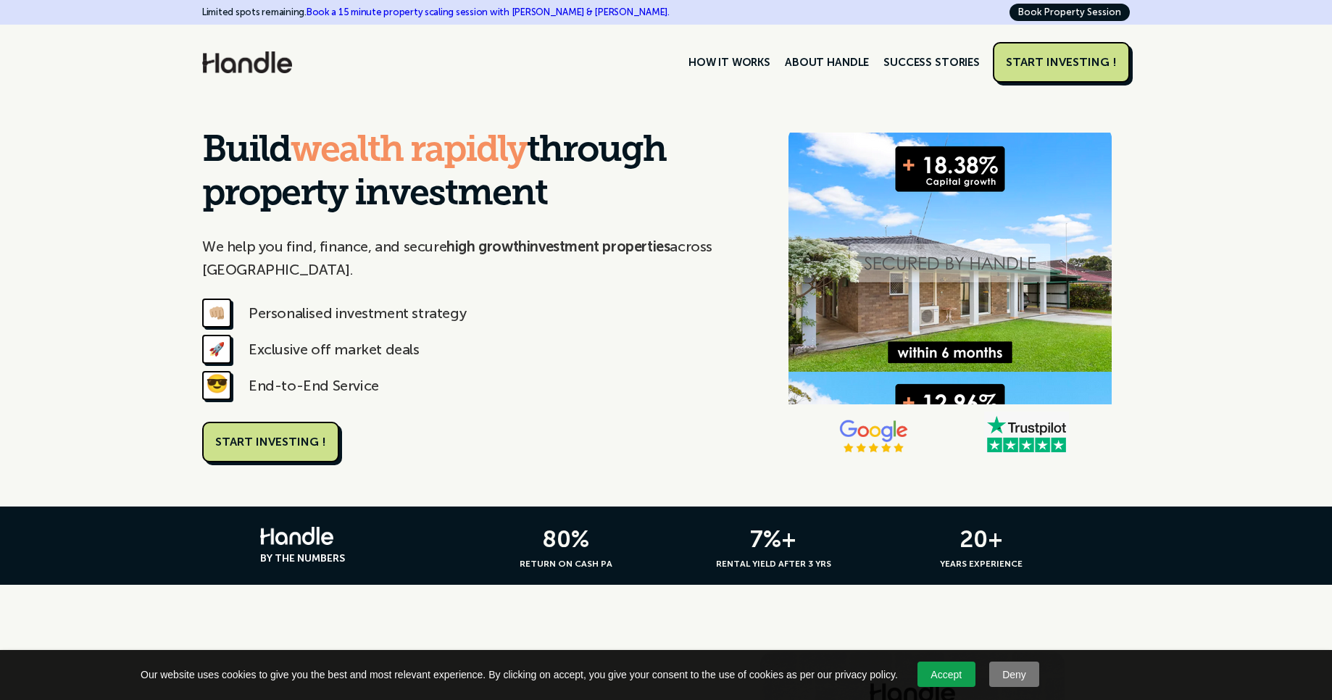
scroll to position [87, 0]
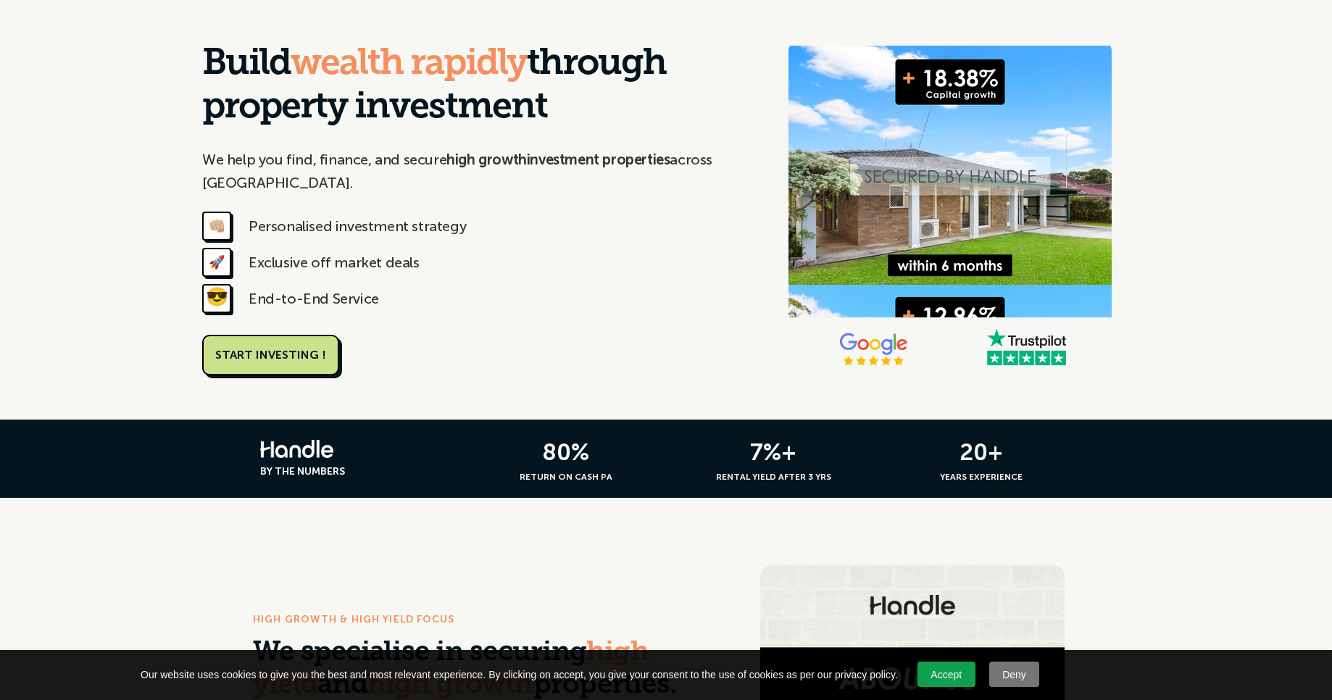
click at [292, 365] on link "START INVESTING !" at bounding box center [270, 355] width 137 height 41
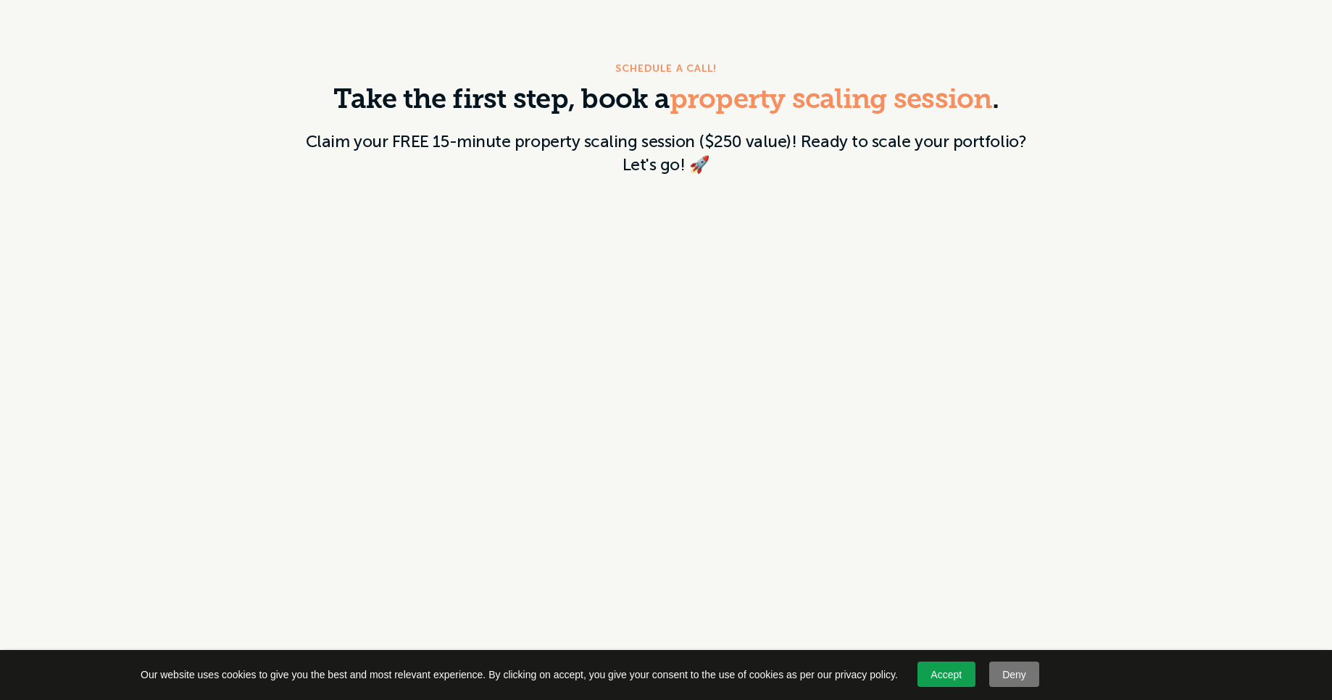
scroll to position [174, 0]
